Goal: Transaction & Acquisition: Purchase product/service

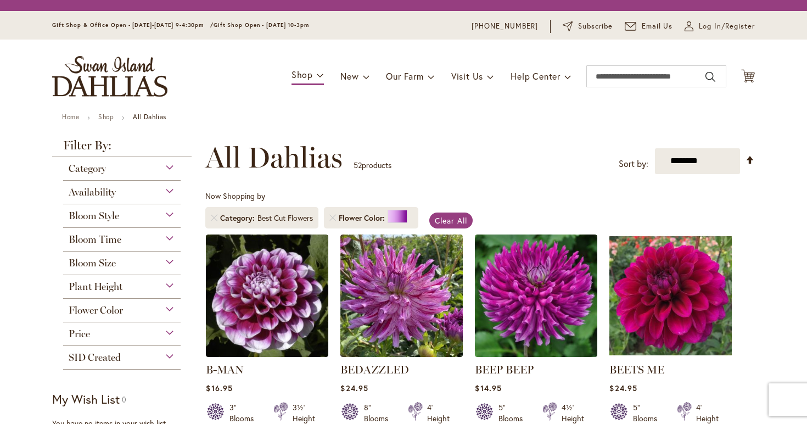
scroll to position [204, 0]
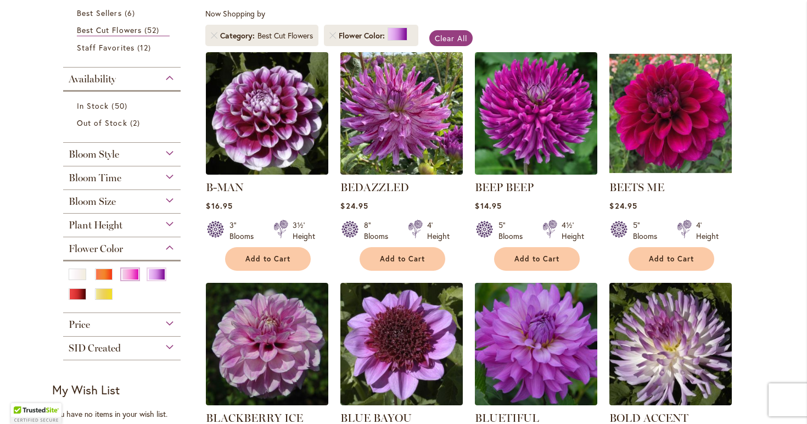
click at [130, 274] on div "Pink" at bounding box center [130, 274] width 18 height 12
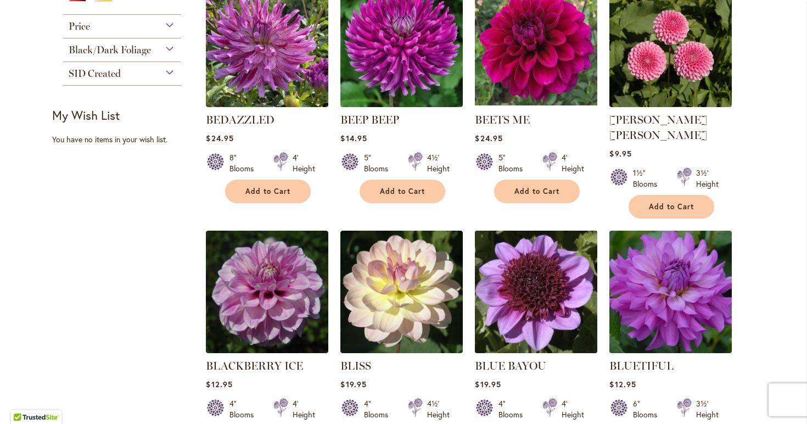
scroll to position [502, 0]
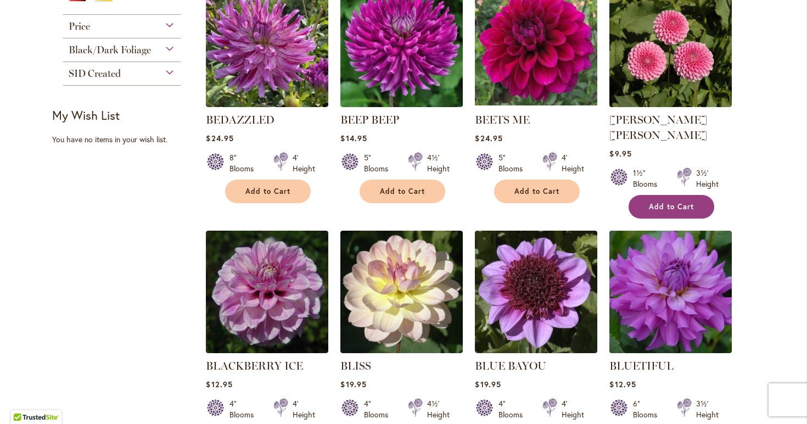
click at [688, 202] on span "Add to Cart" at bounding box center [671, 206] width 45 height 9
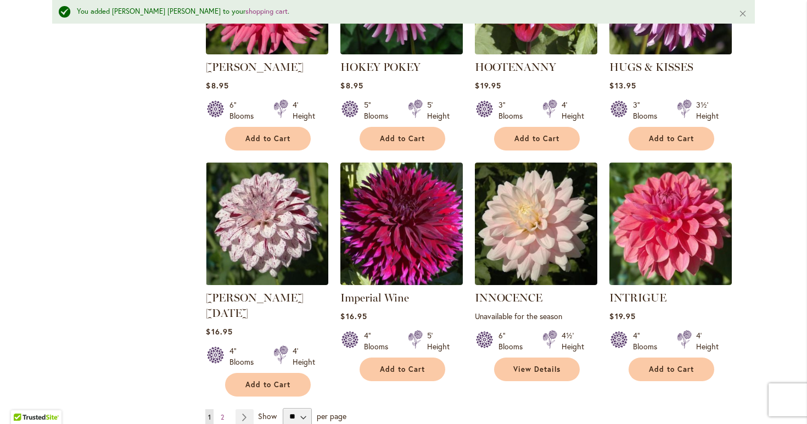
scroll to position [3674, 0]
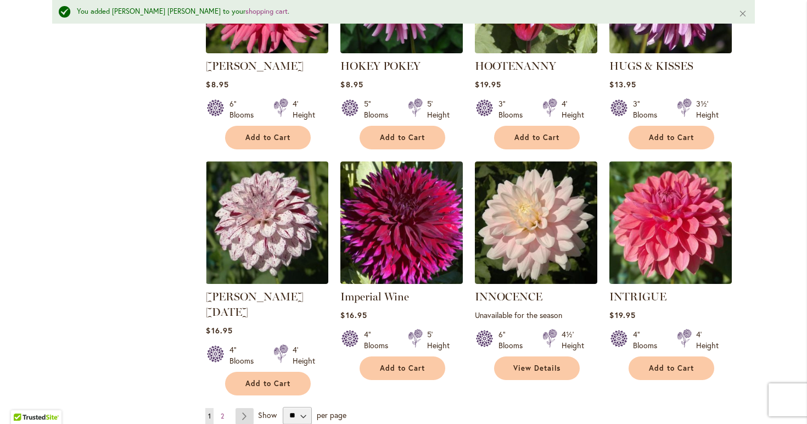
click at [244, 408] on link "Page Next" at bounding box center [245, 416] width 18 height 16
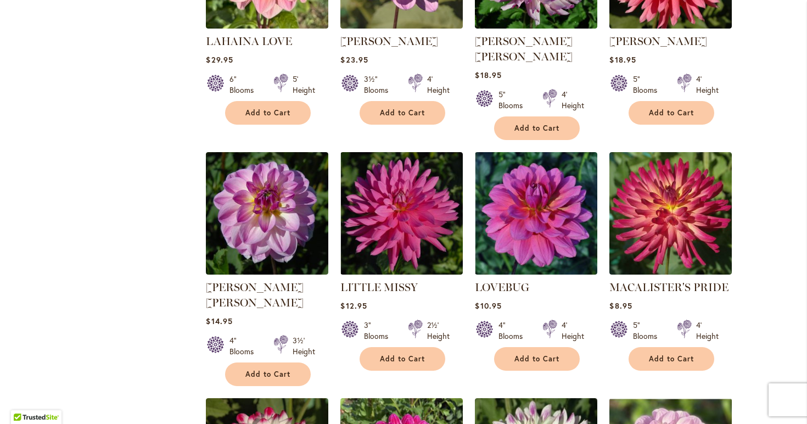
scroll to position [827, 0]
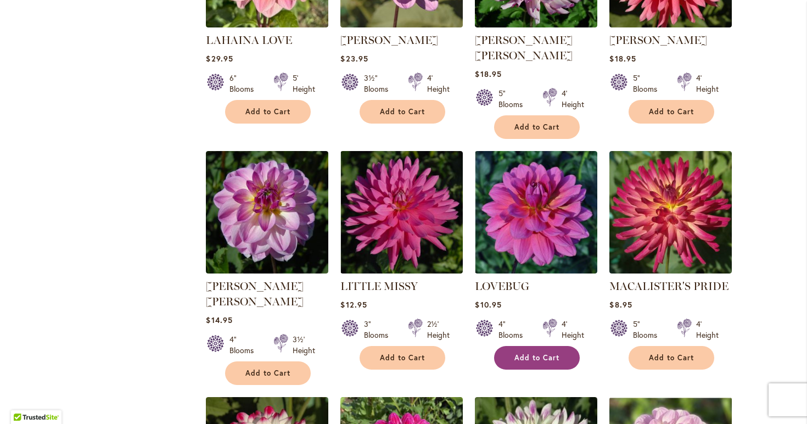
click at [526, 346] on button "Add to Cart" at bounding box center [537, 358] width 86 height 24
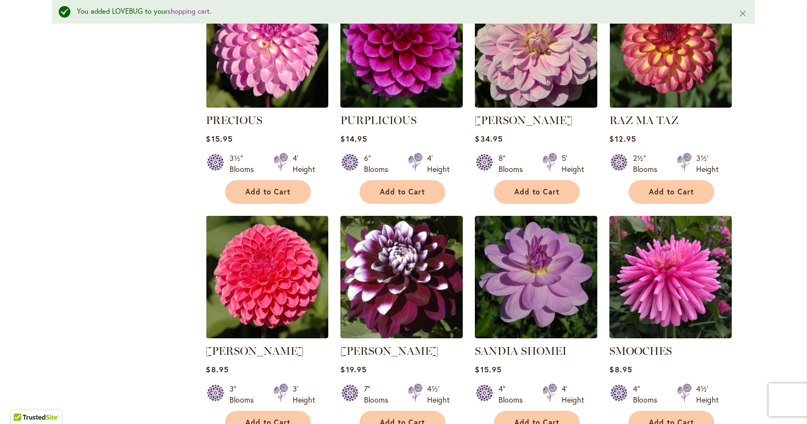
scroll to position [2682, 0]
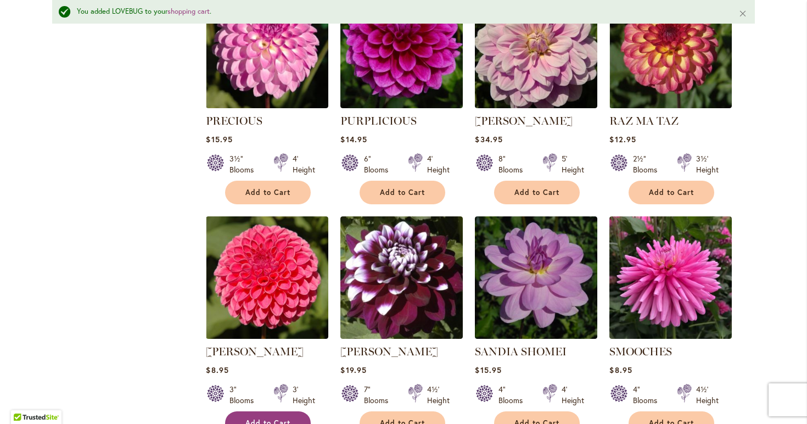
click at [251, 418] on span "Add to Cart" at bounding box center [267, 422] width 45 height 9
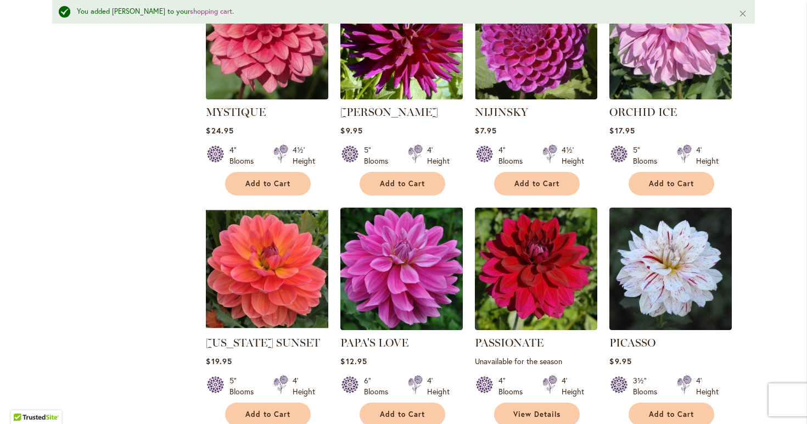
scroll to position [1999, 0]
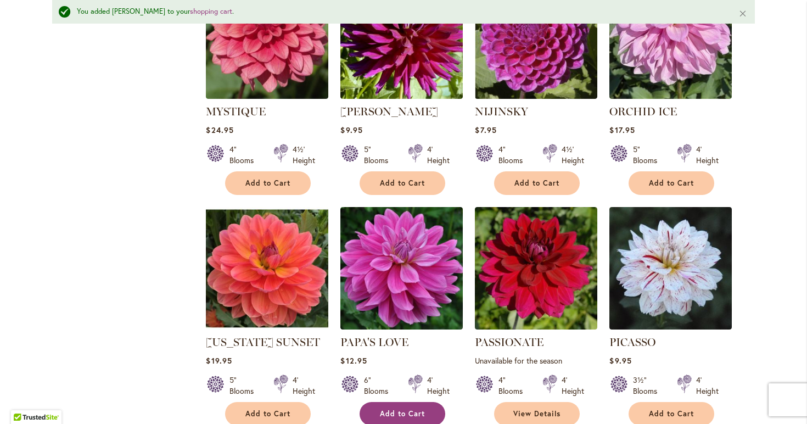
click at [399, 402] on button "Add to Cart" at bounding box center [403, 414] width 86 height 24
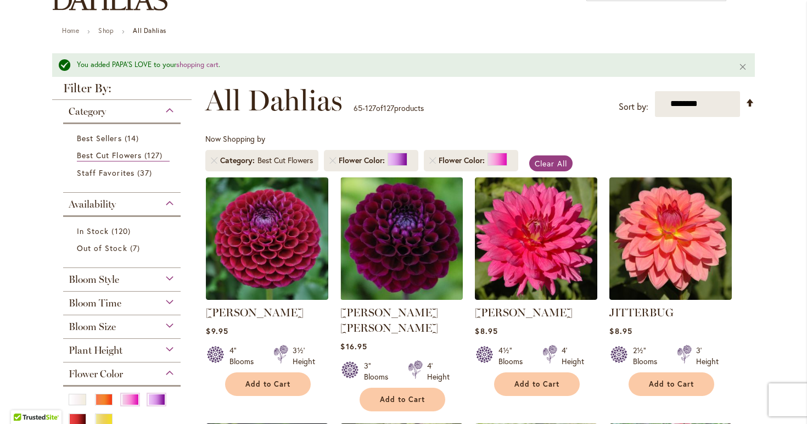
scroll to position [0, 0]
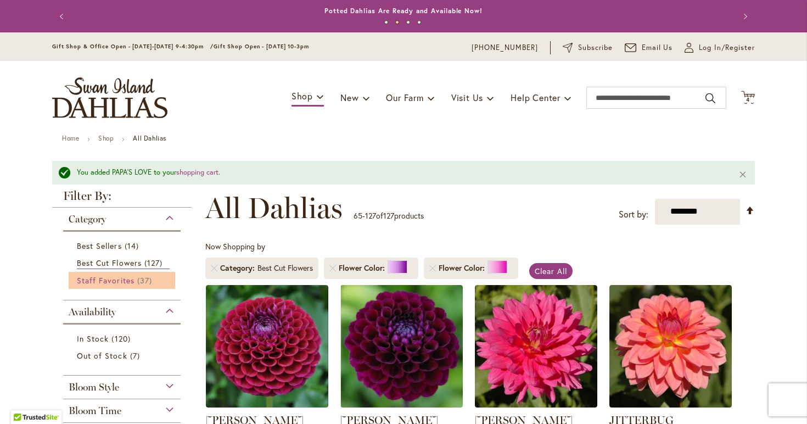
click at [99, 282] on span "Staff Favorites" at bounding box center [106, 280] width 58 height 10
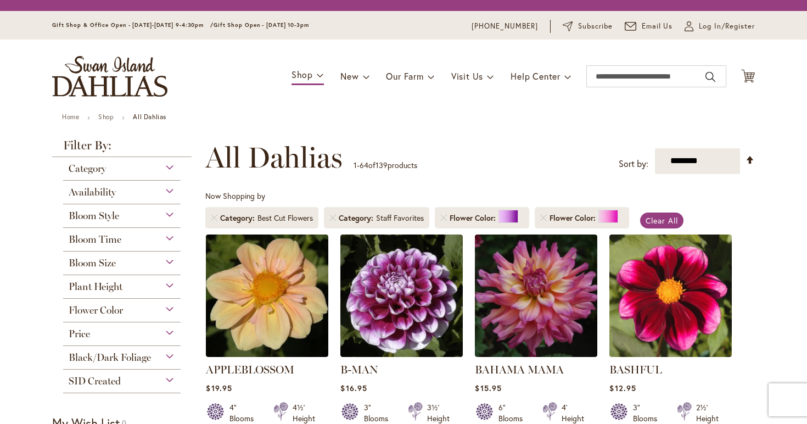
scroll to position [204, 0]
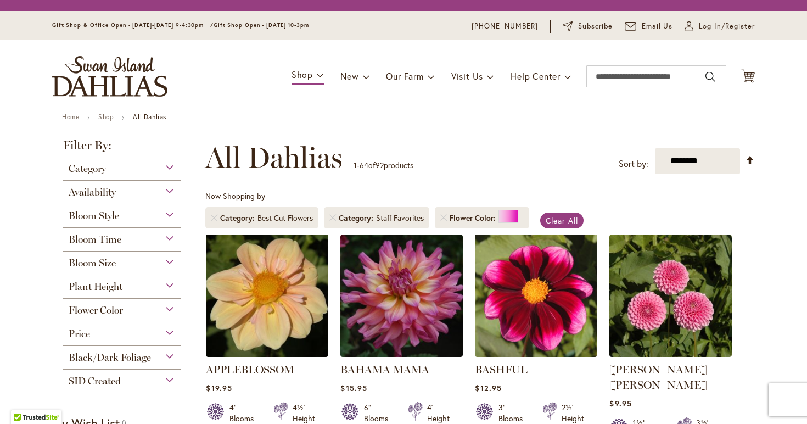
scroll to position [204, 0]
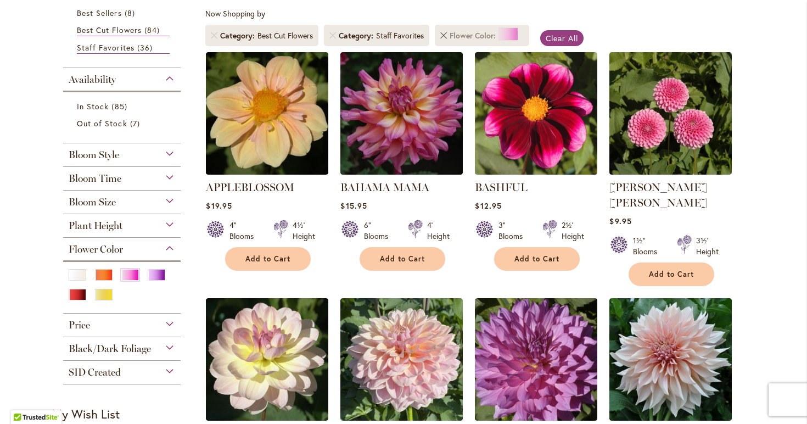
click at [445, 36] on link "Remove Flower Color Pink" at bounding box center [443, 35] width 7 height 7
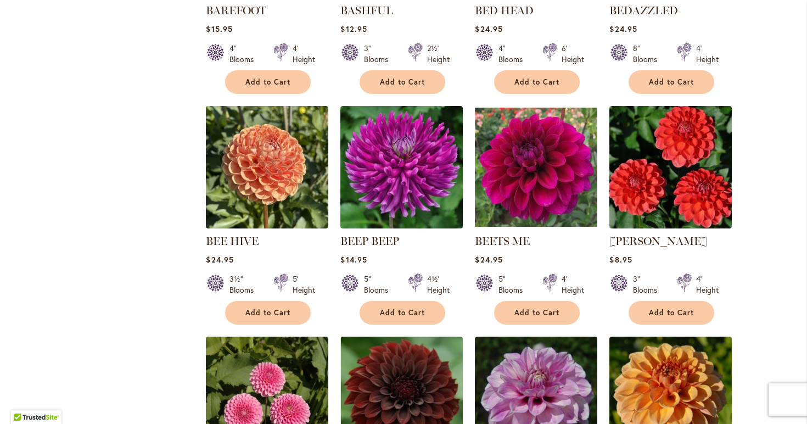
scroll to position [1115, 0]
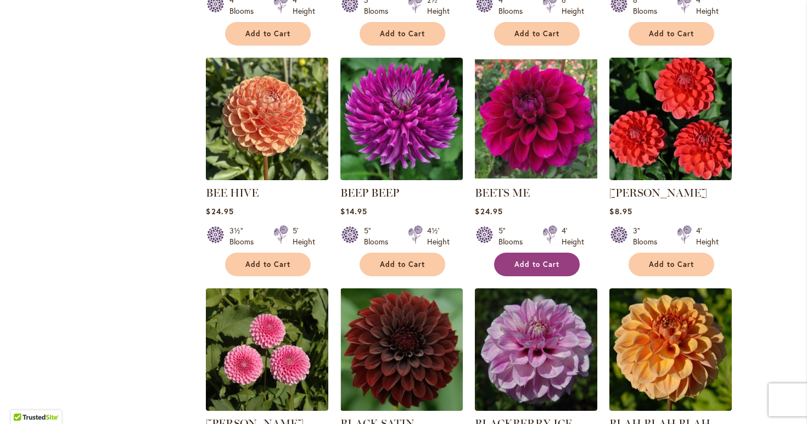
click at [558, 263] on span "Add to Cart" at bounding box center [536, 264] width 45 height 9
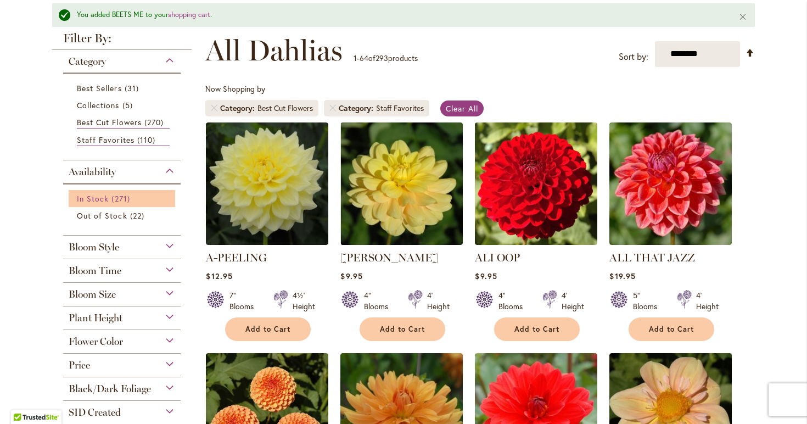
scroll to position [156, 0]
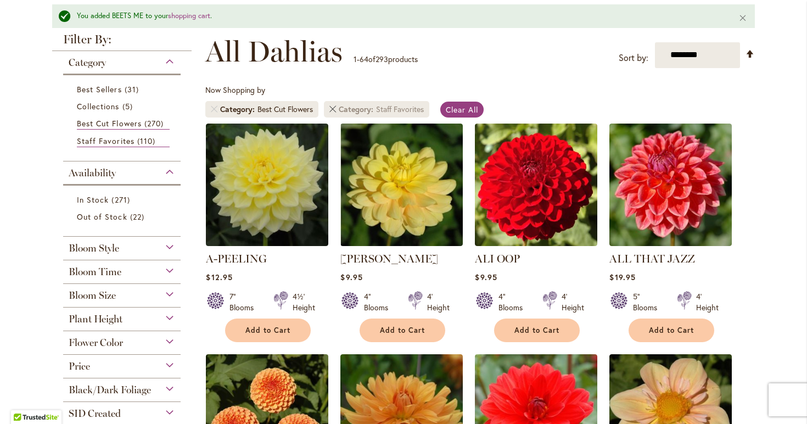
click at [333, 107] on link "Remove Category Staff Favorites" at bounding box center [332, 109] width 7 height 7
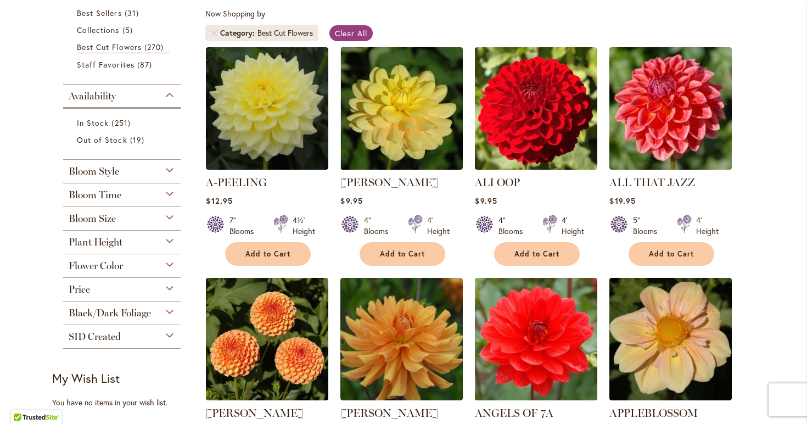
scroll to position [143, 0]
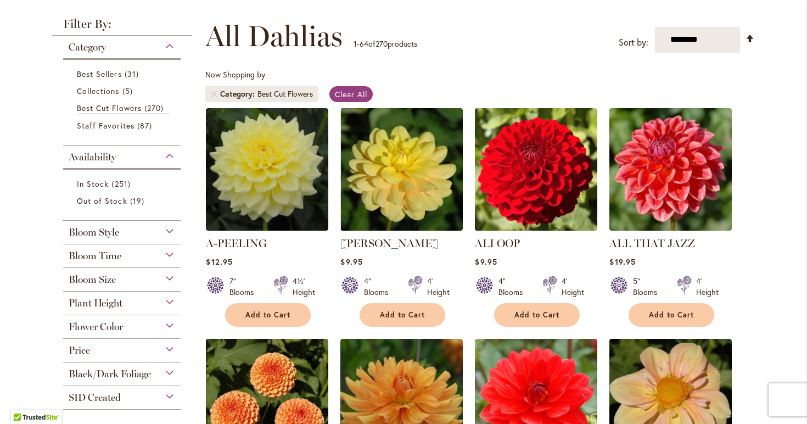
click at [116, 332] on span "Flower Color" at bounding box center [96, 327] width 54 height 12
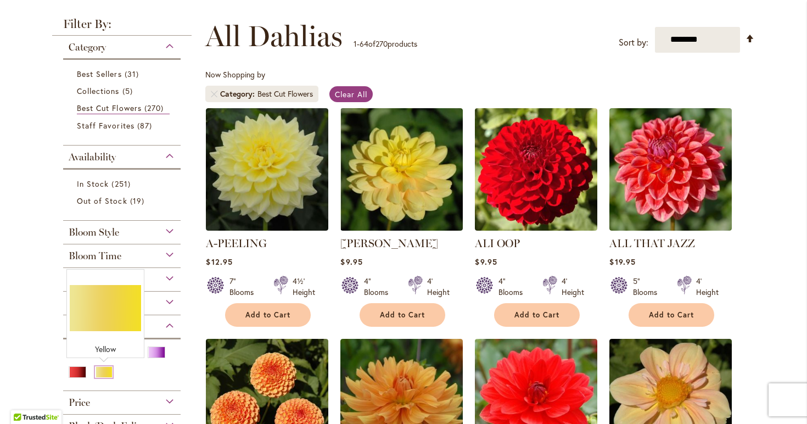
click at [106, 373] on div "Yellow" at bounding box center [104, 372] width 18 height 12
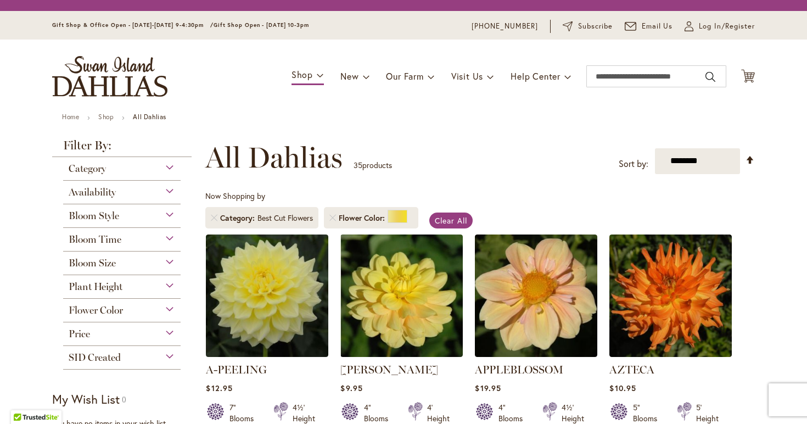
scroll to position [204, 0]
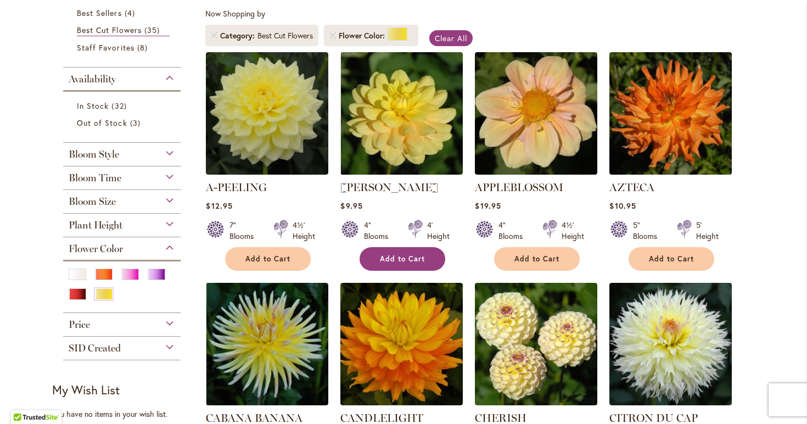
click at [422, 254] on span "Add to Cart" at bounding box center [402, 258] width 45 height 9
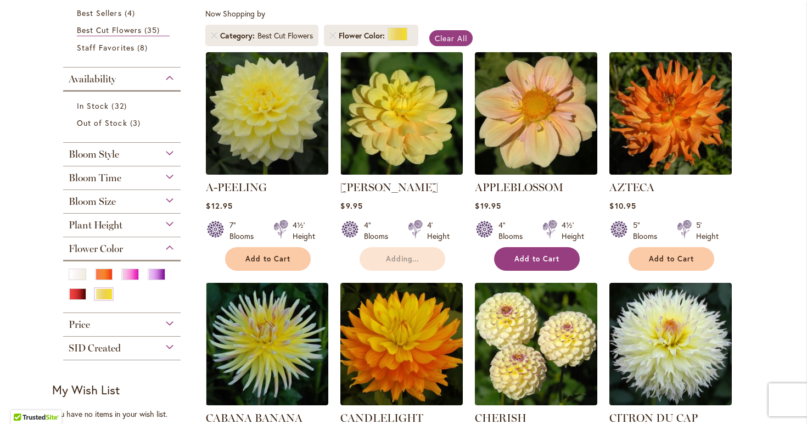
click at [546, 249] on button "Add to Cart" at bounding box center [537, 259] width 86 height 24
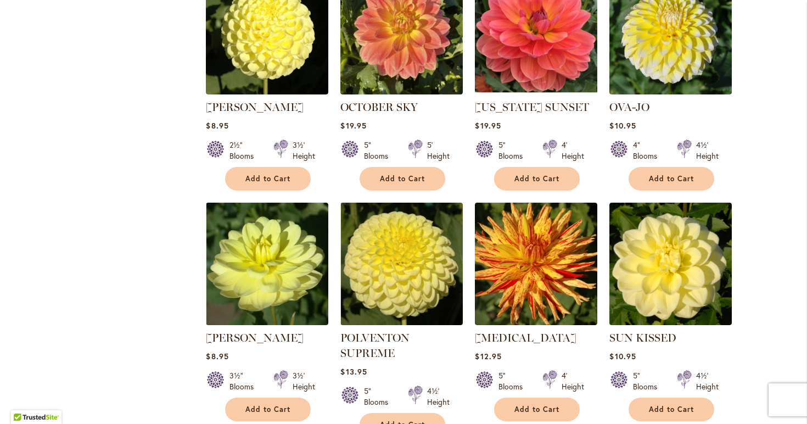
scroll to position [1698, 0]
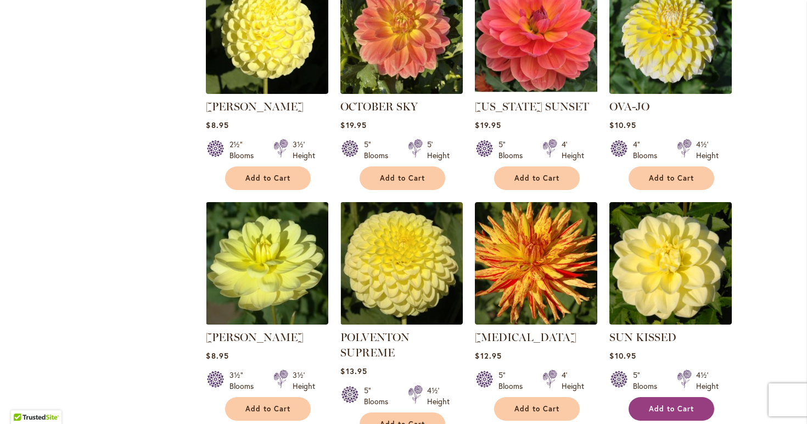
click at [667, 404] on span "Add to Cart" at bounding box center [671, 408] width 45 height 9
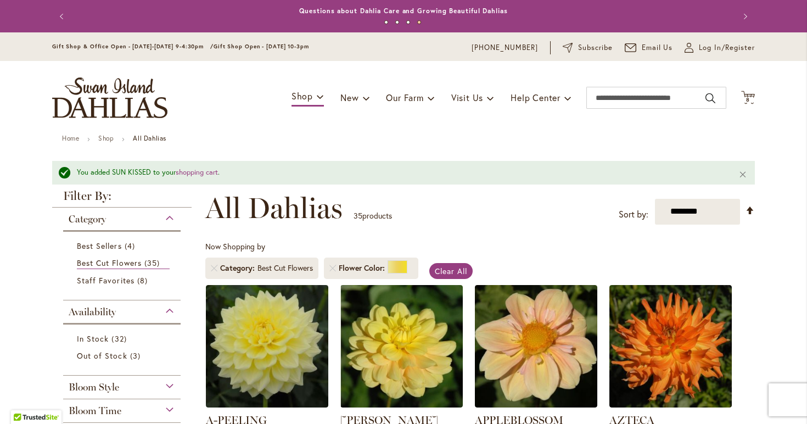
scroll to position [0, 0]
click at [755, 98] on div "Toggle Nav Shop Dahlia Tubers Collections Fresh Cut Dahlias Gardening Supplies …" at bounding box center [403, 98] width 725 height 74
click at [747, 97] on span "8" at bounding box center [748, 99] width 4 height 7
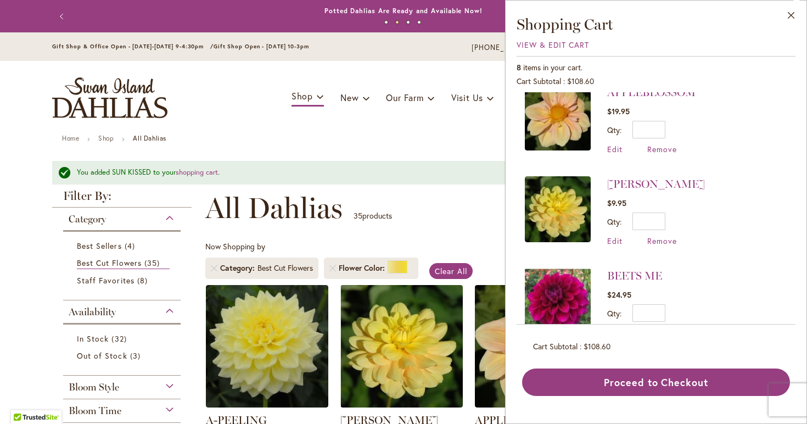
scroll to position [121, 0]
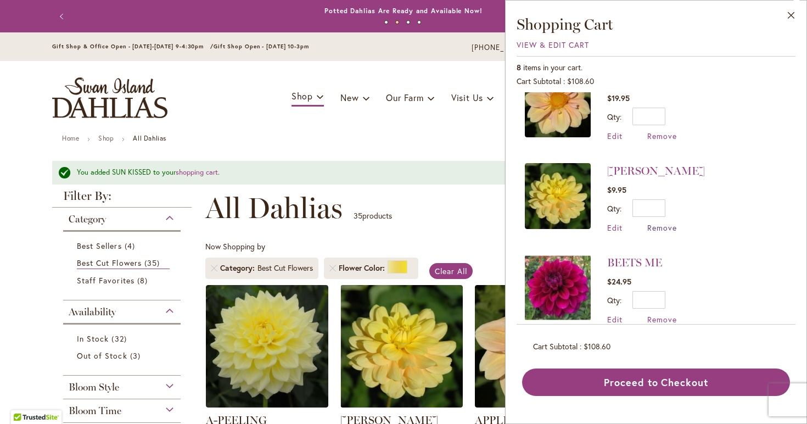
click at [656, 228] on span "Remove" at bounding box center [662, 227] width 30 height 10
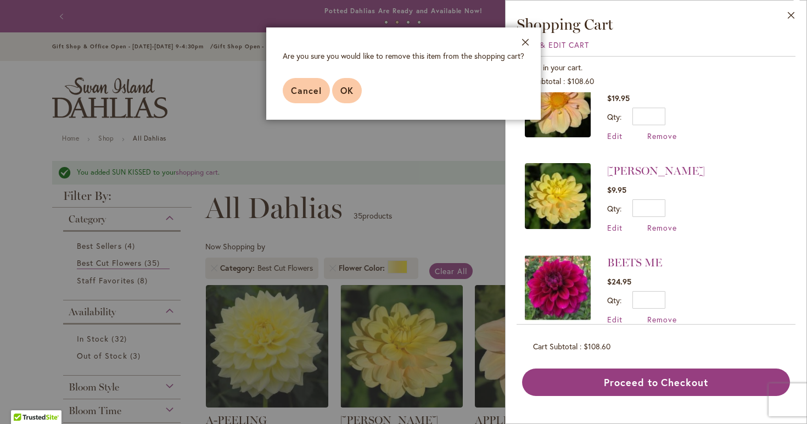
click at [346, 92] on span "OK" at bounding box center [346, 91] width 13 height 12
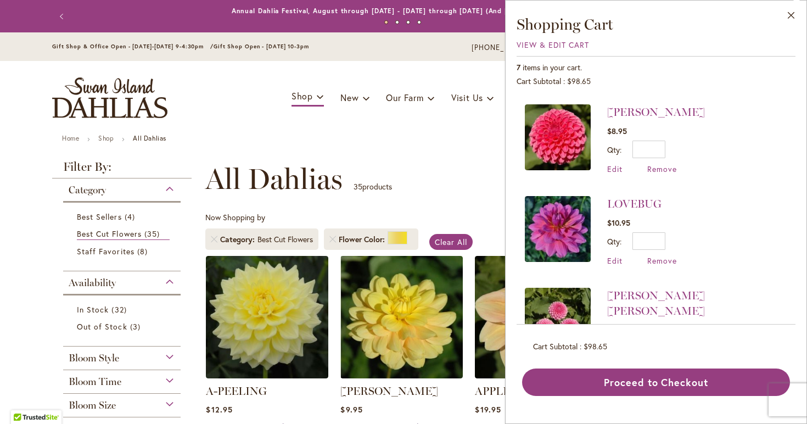
scroll to position [356, 0]
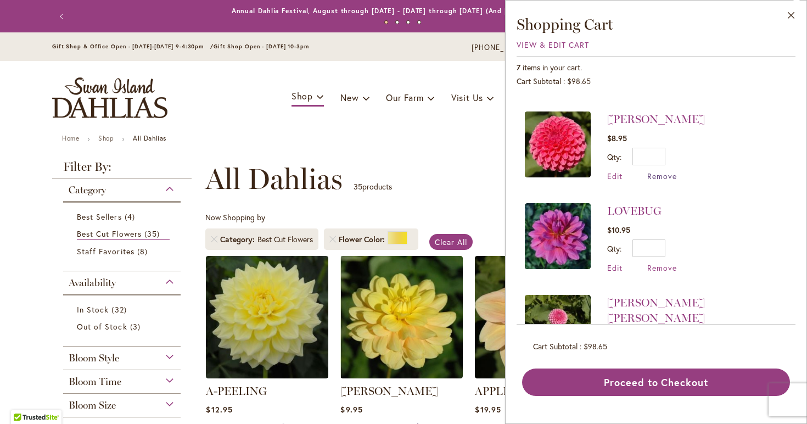
click at [654, 171] on span "Remove" at bounding box center [662, 176] width 30 height 10
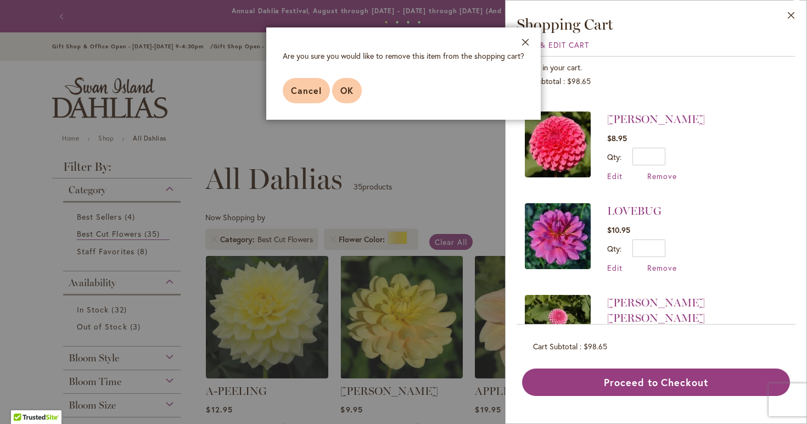
click at [346, 87] on span "OK" at bounding box center [346, 91] width 13 height 12
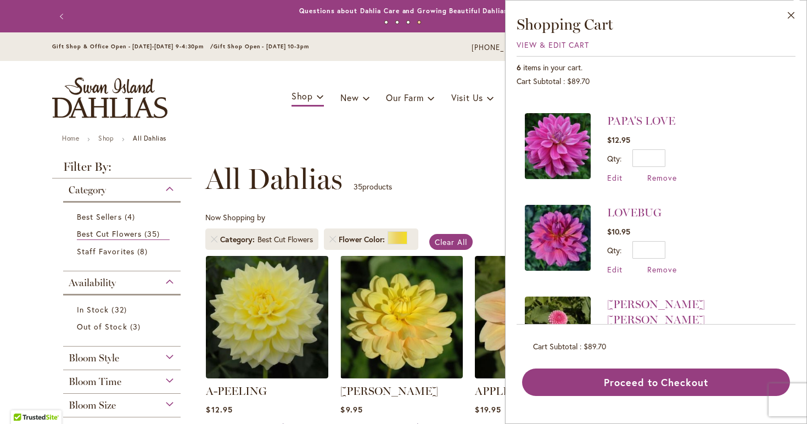
scroll to position [259, 0]
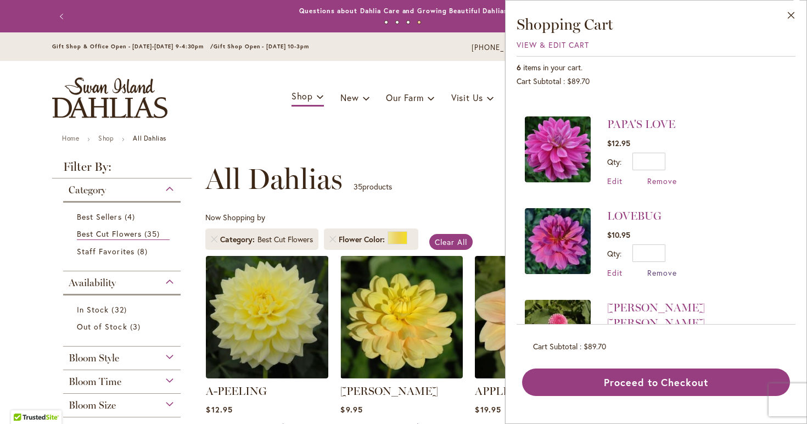
click at [659, 270] on span "Remove" at bounding box center [662, 272] width 30 height 10
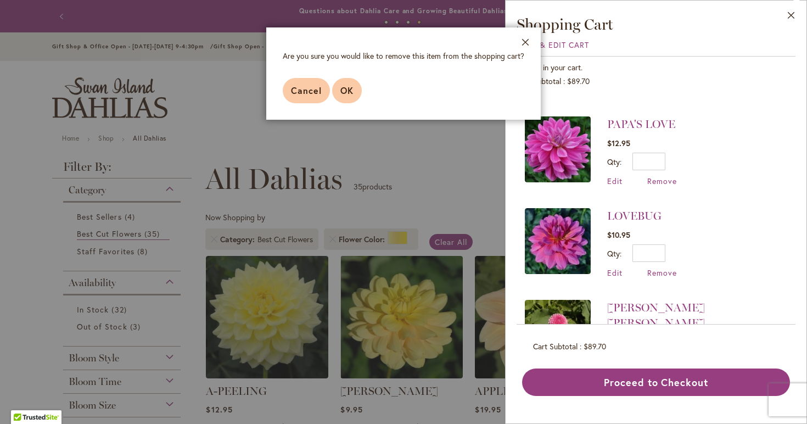
click at [341, 85] on span "OK" at bounding box center [346, 91] width 13 height 12
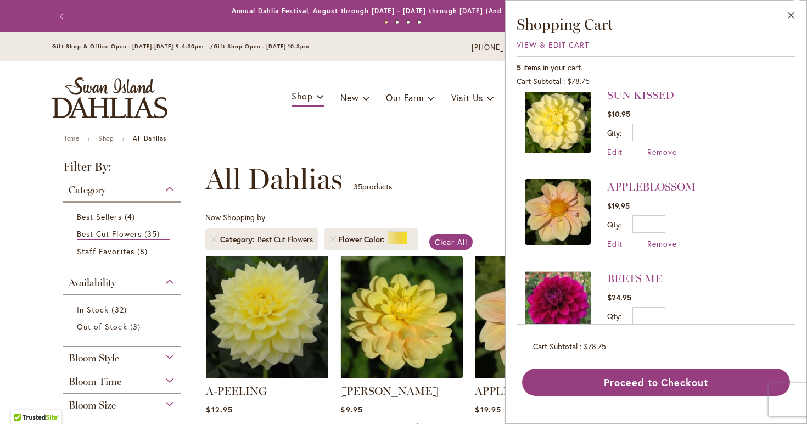
scroll to position [12, 0]
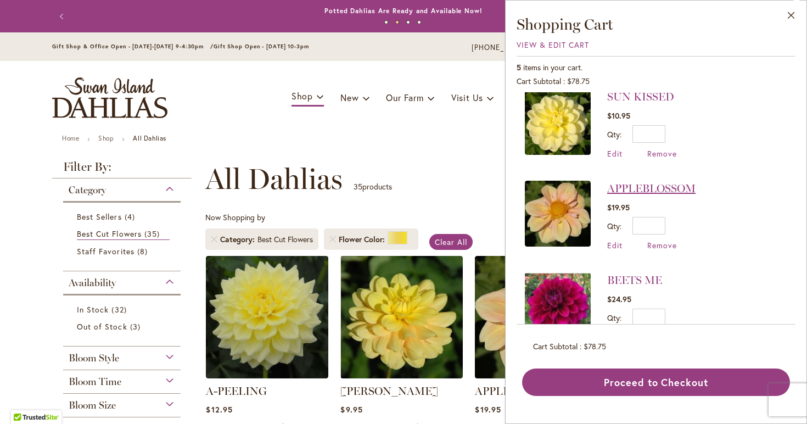
click at [669, 187] on link "APPLEBLOSSOM" at bounding box center [651, 188] width 88 height 13
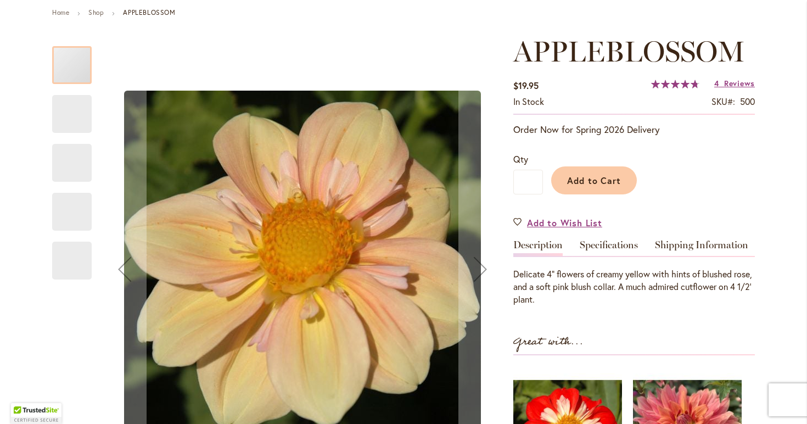
scroll to position [150, 0]
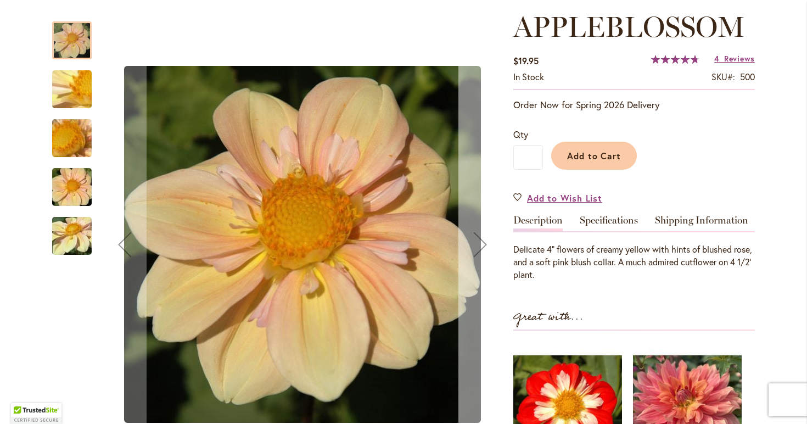
click at [484, 246] on div "Next" at bounding box center [480, 244] width 44 height 44
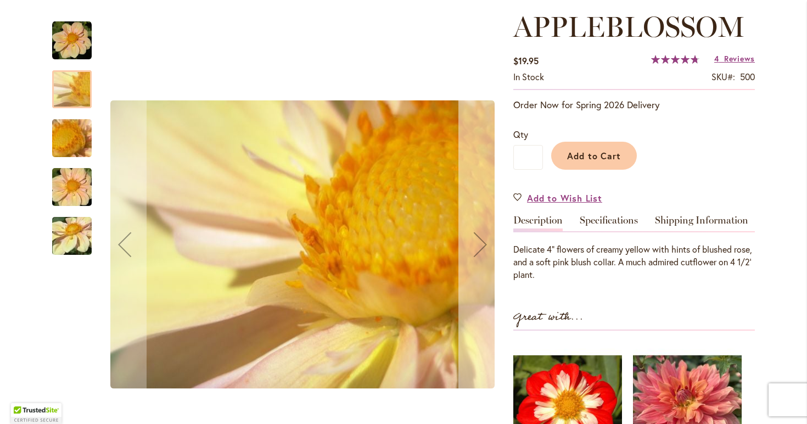
click at [484, 246] on div "Next" at bounding box center [480, 244] width 44 height 44
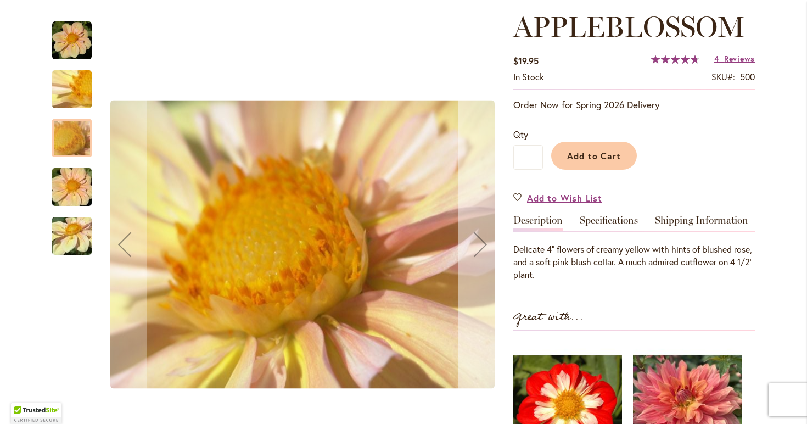
click at [484, 246] on div "Next" at bounding box center [480, 244] width 44 height 44
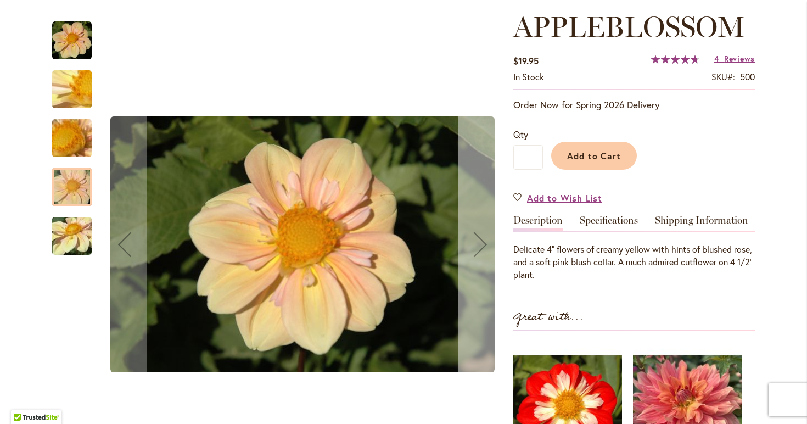
click at [484, 246] on div "Next" at bounding box center [480, 244] width 44 height 44
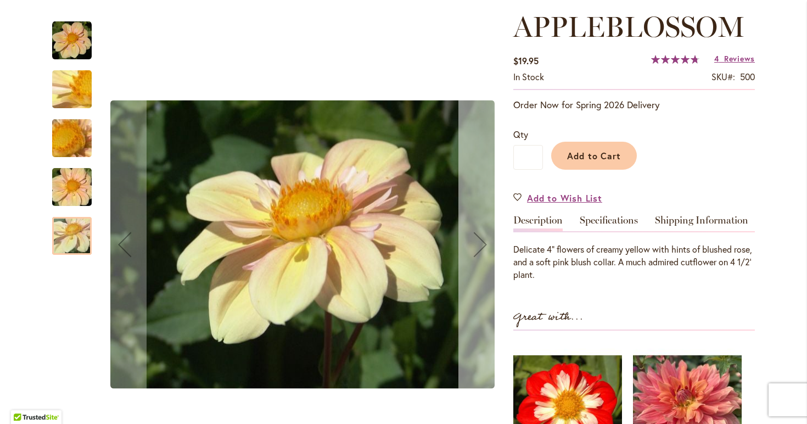
click at [484, 246] on div "Next" at bounding box center [480, 244] width 44 height 44
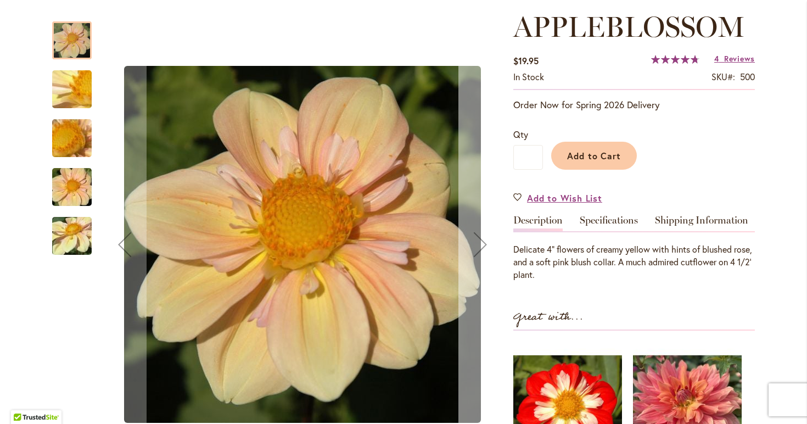
click at [484, 246] on div "Next" at bounding box center [480, 244] width 44 height 44
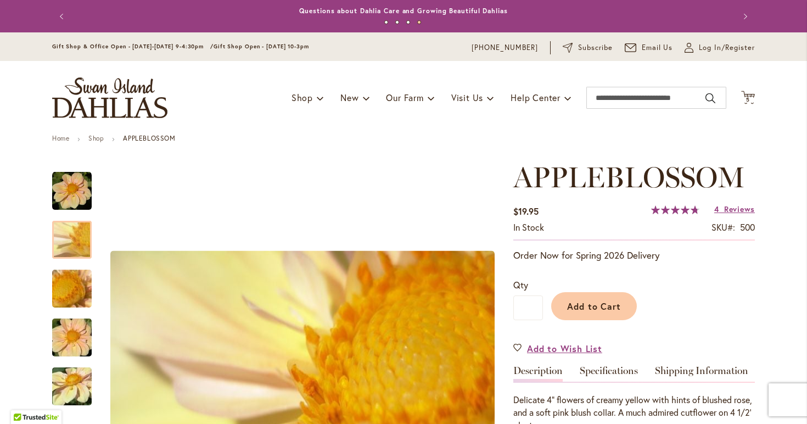
scroll to position [0, 0]
click at [755, 99] on div "Toggle Nav Shop Dahlia Tubers Collections Fresh Cut Dahlias Gardening Supplies …" at bounding box center [403, 98] width 725 height 74
click at [747, 97] on span "5" at bounding box center [748, 99] width 4 height 7
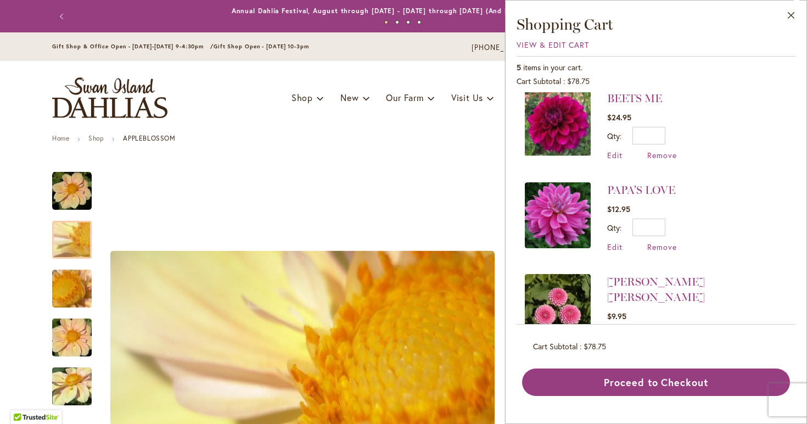
scroll to position [193, 0]
click at [654, 156] on span "Remove" at bounding box center [662, 155] width 30 height 10
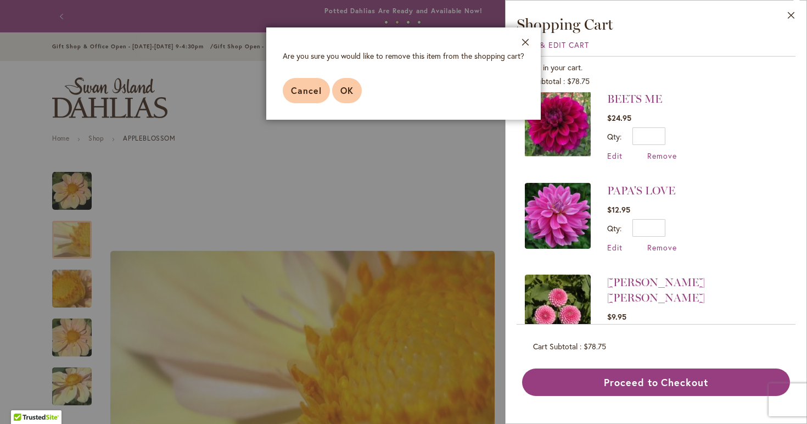
click at [352, 88] on span "OK" at bounding box center [346, 91] width 13 height 12
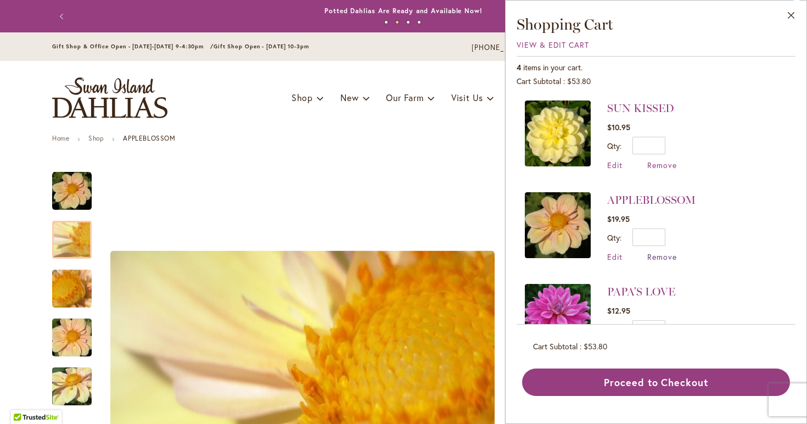
click at [662, 259] on span "Remove" at bounding box center [662, 256] width 30 height 10
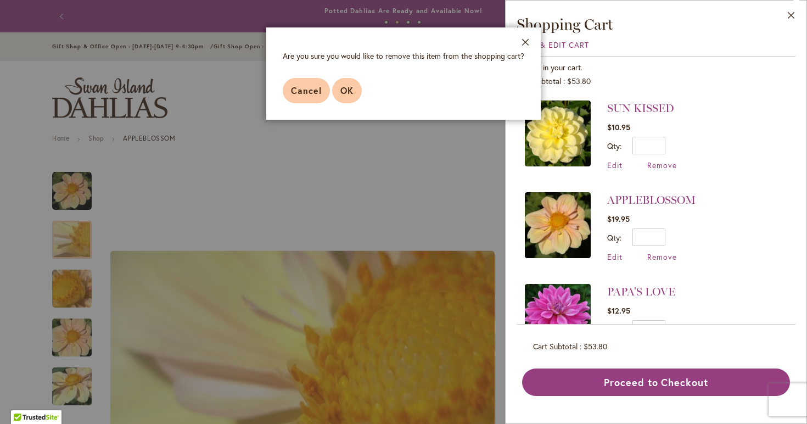
click at [349, 87] on span "OK" at bounding box center [346, 91] width 13 height 12
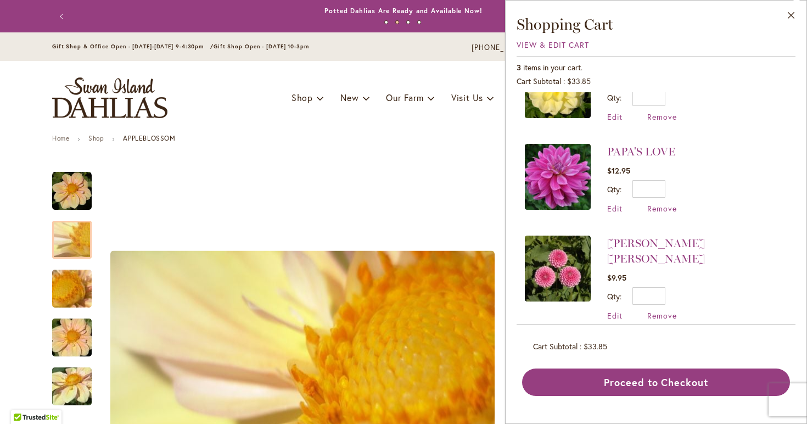
scroll to position [47, 0]
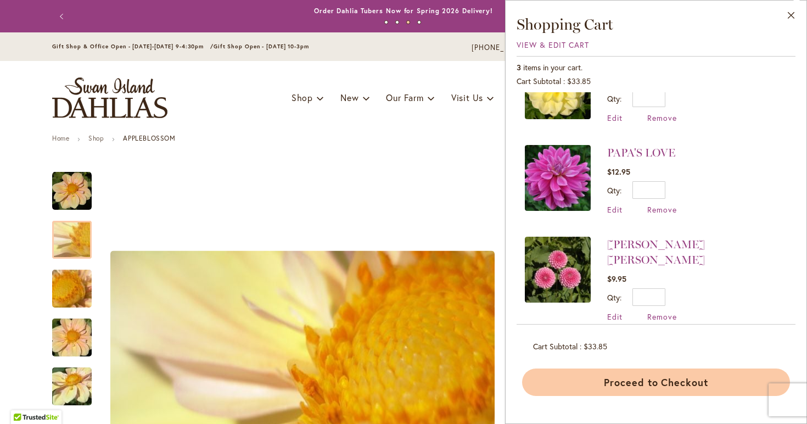
click at [644, 383] on button "Proceed to Checkout" at bounding box center [656, 381] width 268 height 27
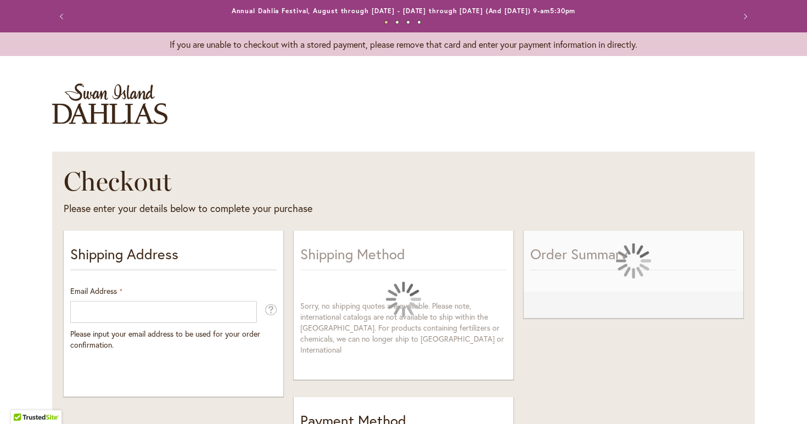
select select "**"
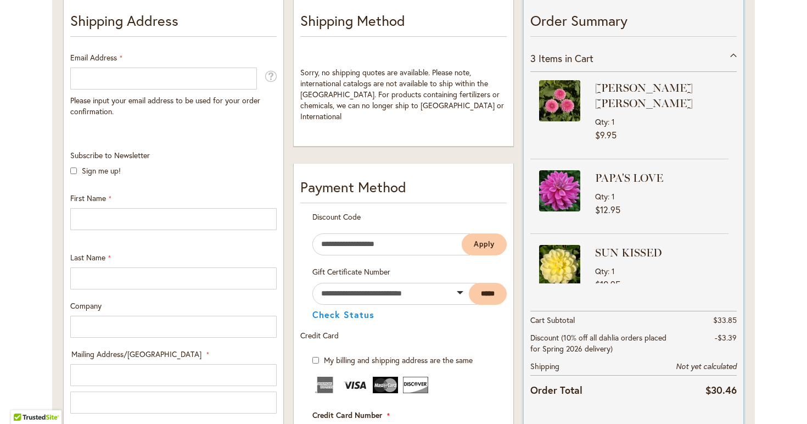
scroll to position [234, 0]
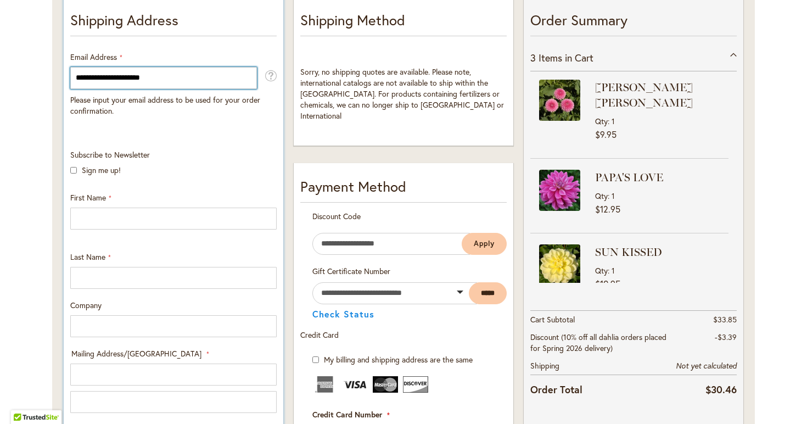
type input "**********"
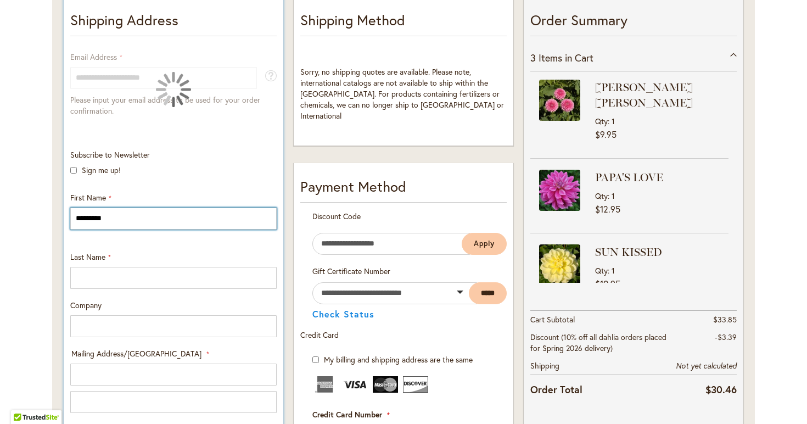
type input "*********"
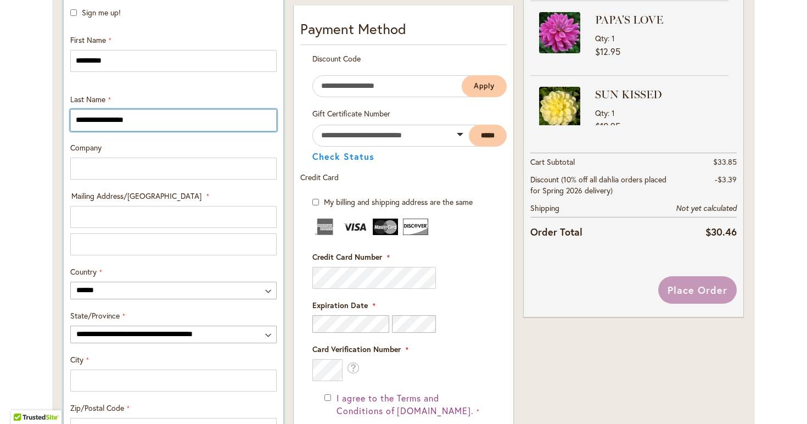
scroll to position [393, 0]
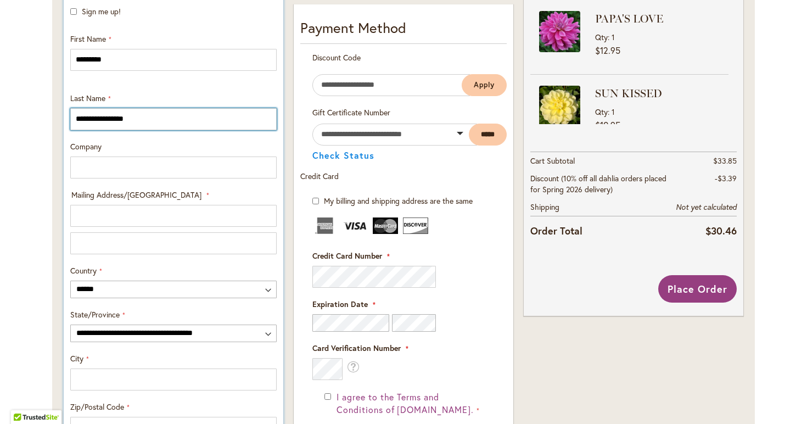
type input "**********"
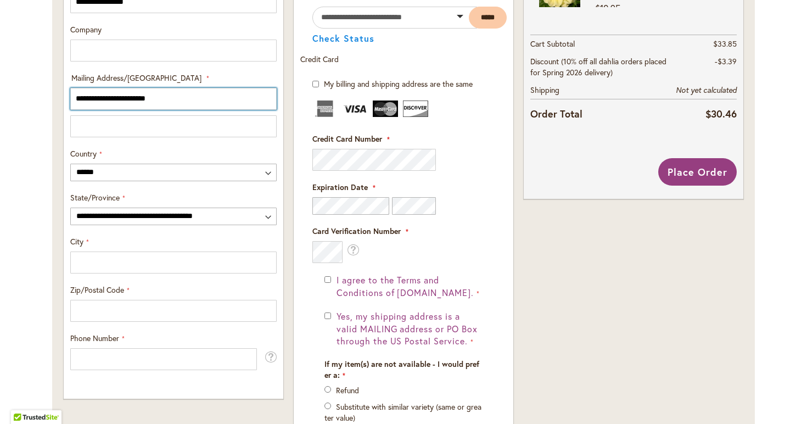
scroll to position [511, 0]
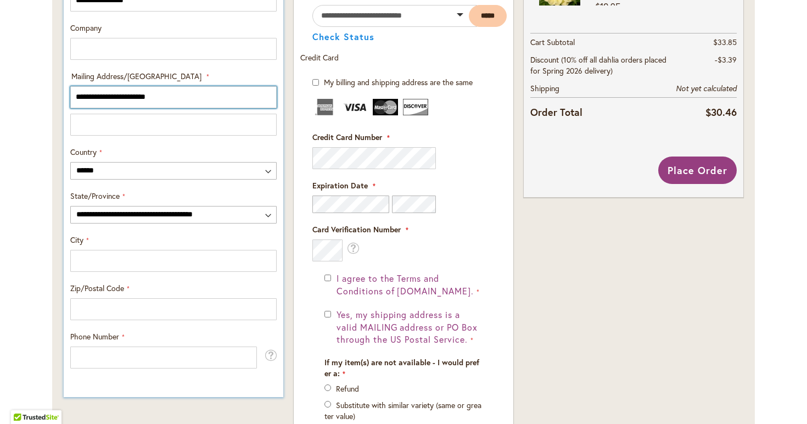
type input "**********"
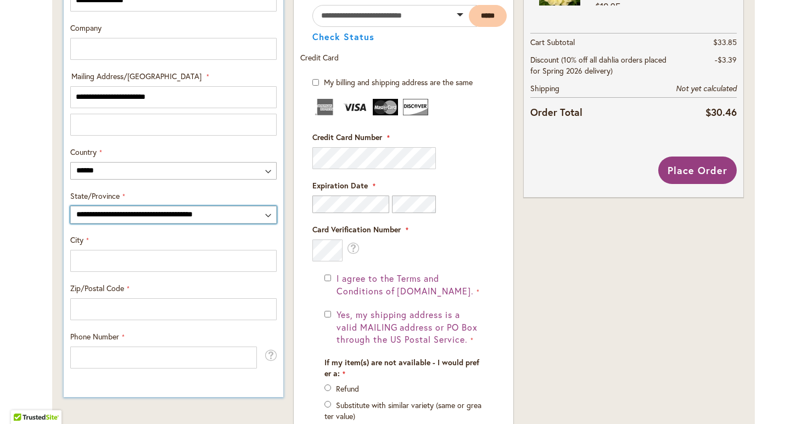
select select "**"
click at [119, 271] on div "**********" at bounding box center [173, 120] width 214 height 496
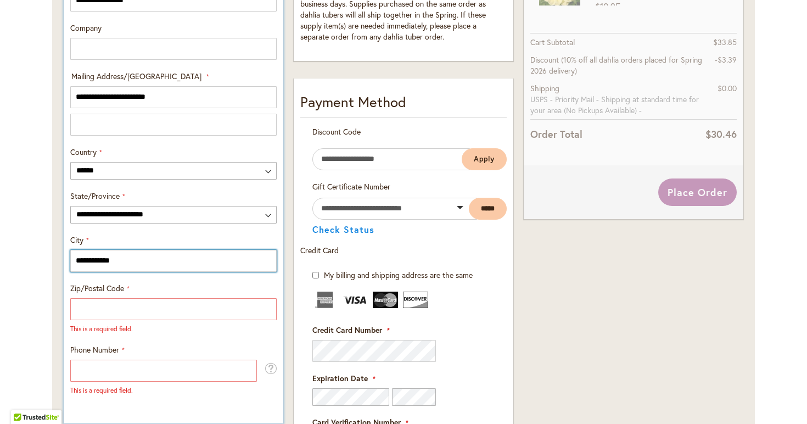
type input "**********"
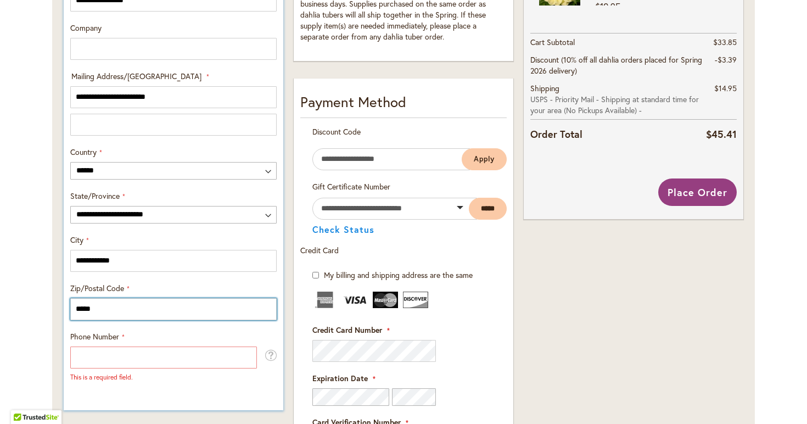
type input "*****"
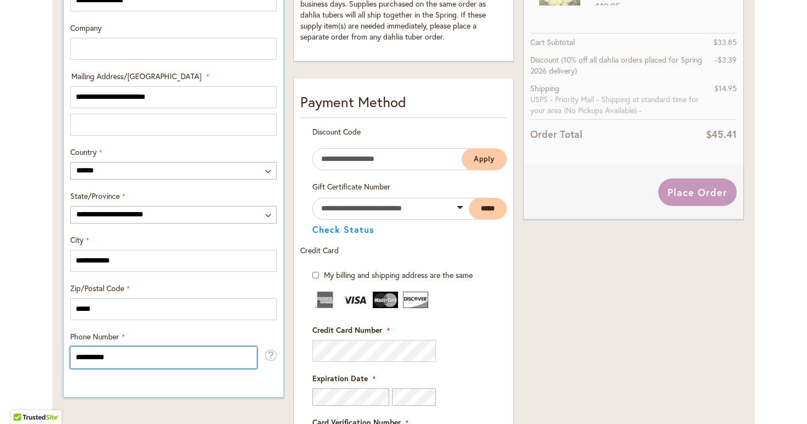
type input "**********"
click at [196, 389] on div "**********" at bounding box center [174, 57] width 220 height 677
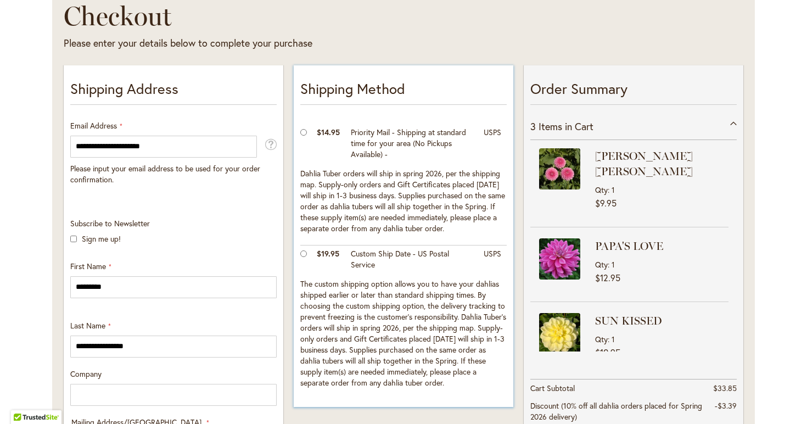
scroll to position [173, 0]
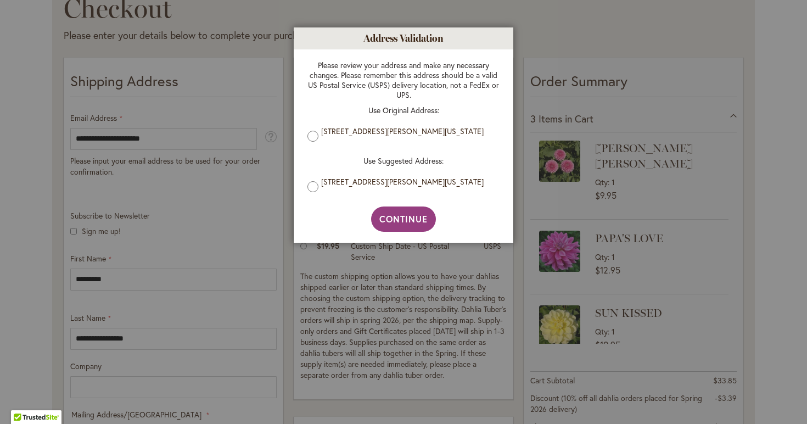
click at [324, 187] on label "14510 HOLLY SPRINGS DR, HUNTERSVILLE, North Carolina, 28078-3270, United States" at bounding box center [407, 182] width 173 height 10
click at [394, 225] on span "Continue" at bounding box center [403, 219] width 49 height 12
type input "**********"
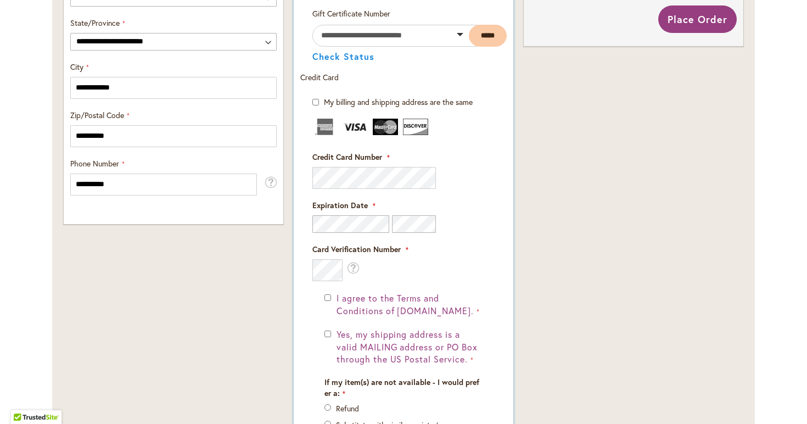
scroll to position [688, 0]
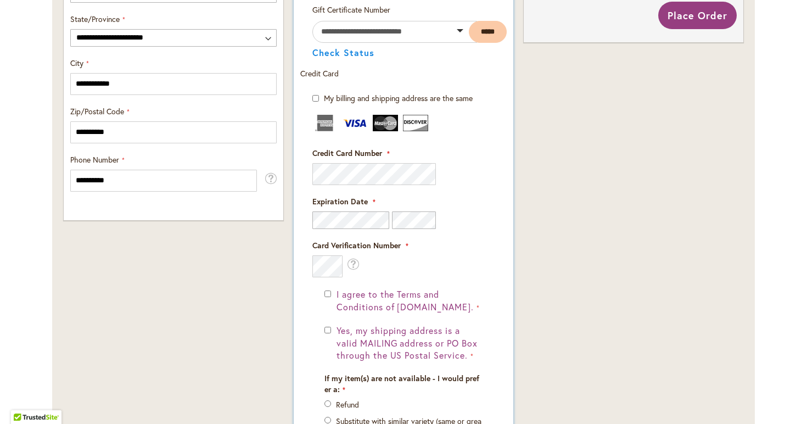
click at [330, 296] on div "I agree to the Terms and Conditions of dahlias.com." at bounding box center [403, 300] width 158 height 25
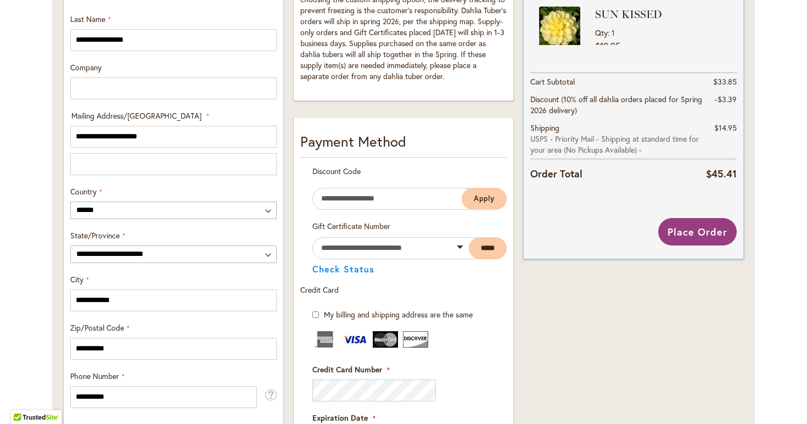
scroll to position [468, 0]
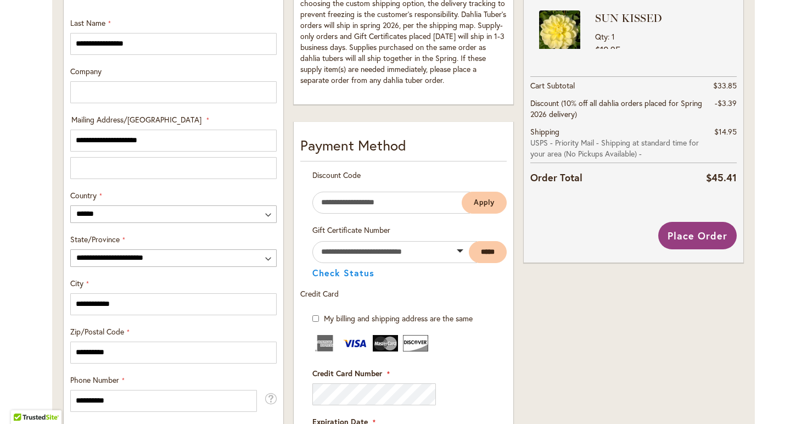
click at [681, 237] on span "Place Order" at bounding box center [698, 235] width 60 height 13
